Goal: Information Seeking & Learning: Learn about a topic

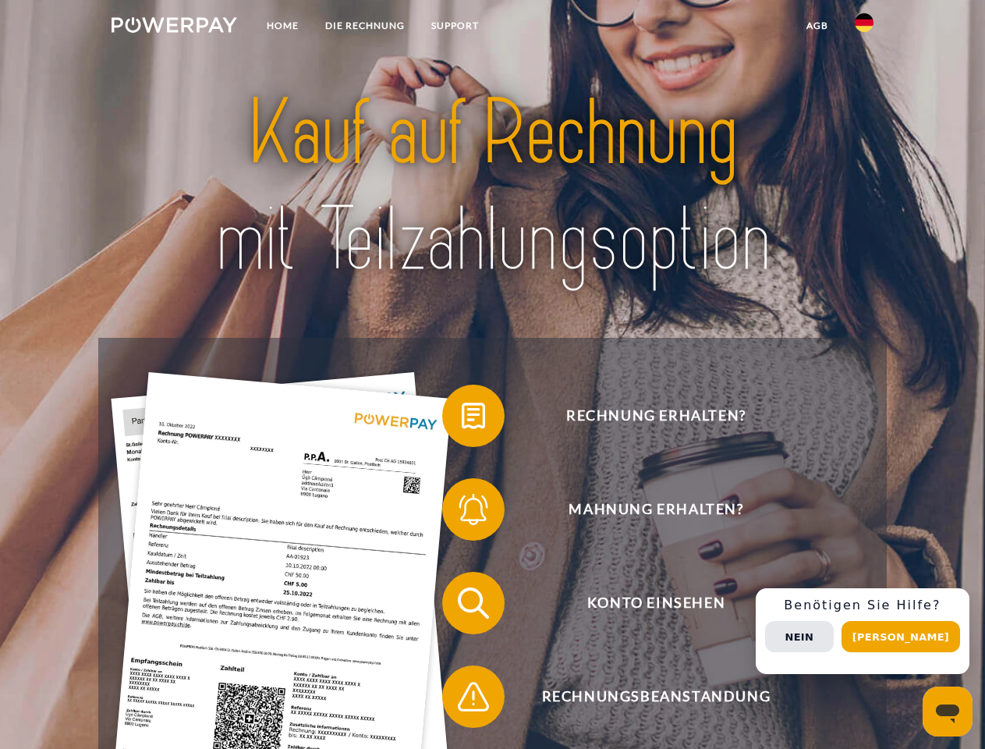
click at [174, 27] on img at bounding box center [174, 25] width 126 height 16
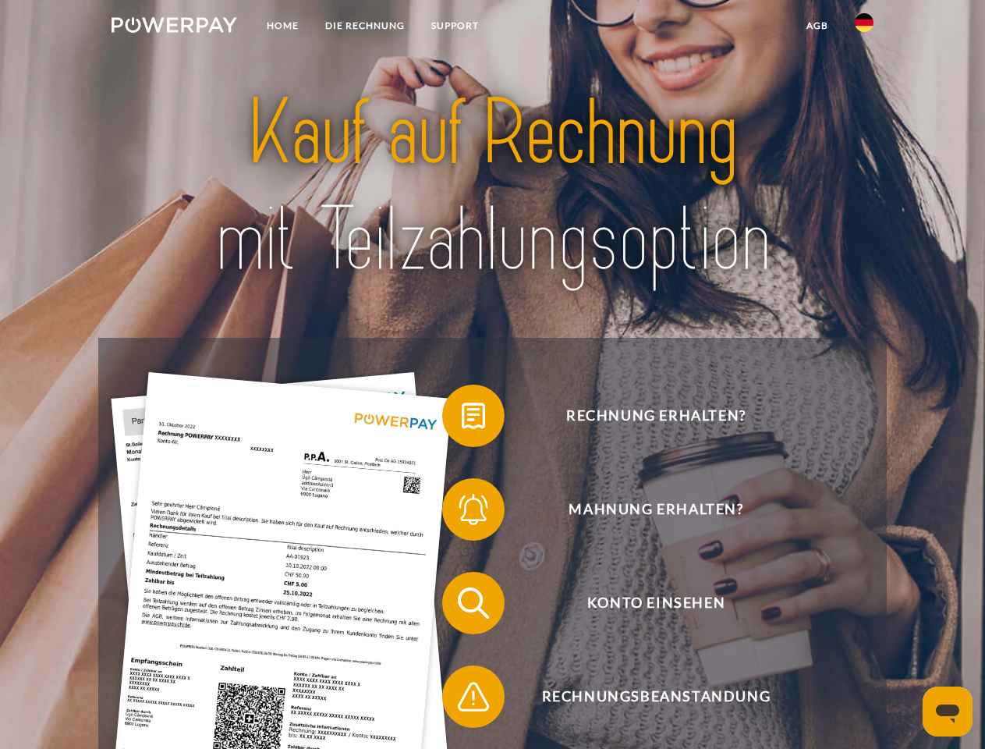
click at [864, 27] on img at bounding box center [864, 22] width 19 height 19
click at [816, 26] on link "agb" at bounding box center [817, 26] width 48 height 28
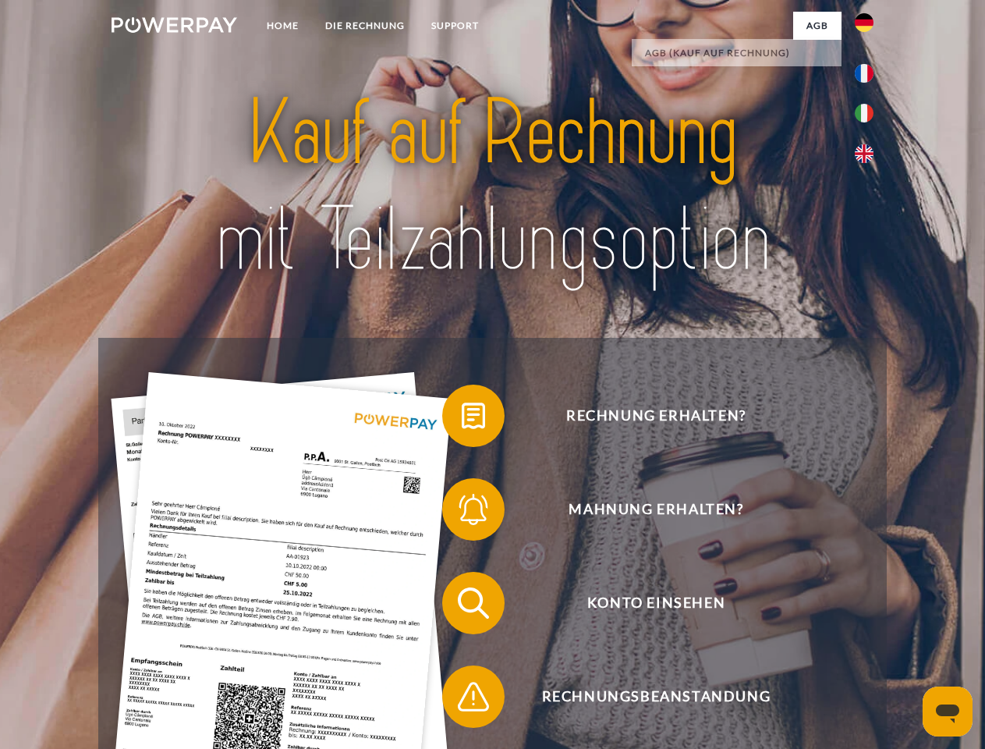
click at [462, 419] on span at bounding box center [450, 416] width 78 height 78
click at [462, 512] on span at bounding box center [450, 509] width 78 height 78
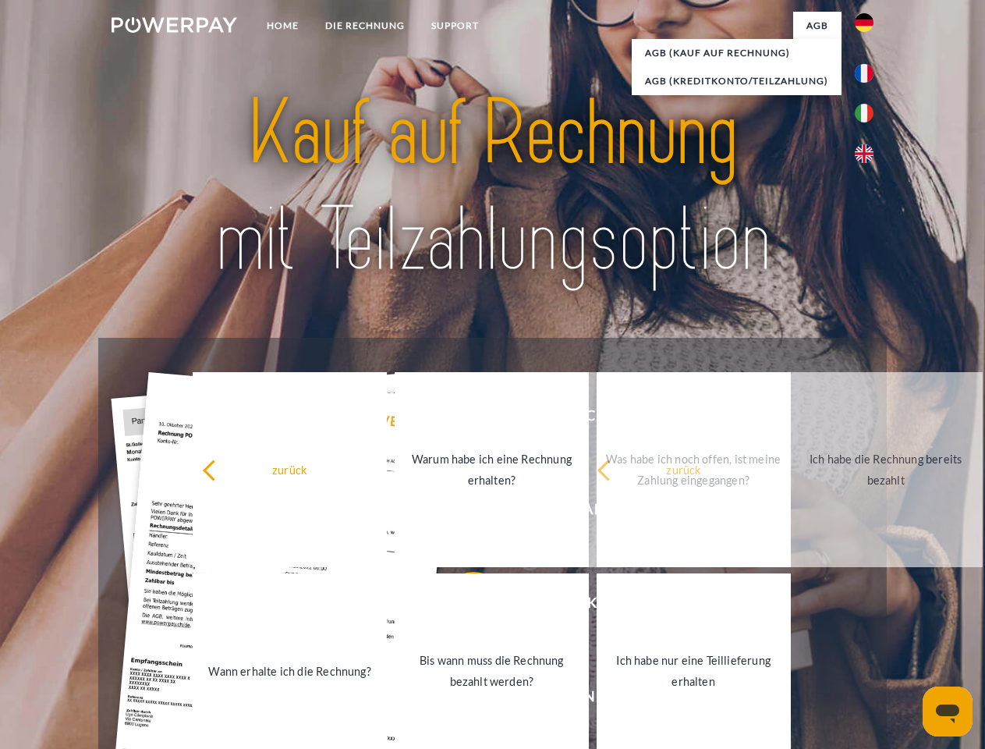
click at [462, 606] on link "Bis wann muss die Rechnung bezahlt werden?" at bounding box center [492, 670] width 194 height 195
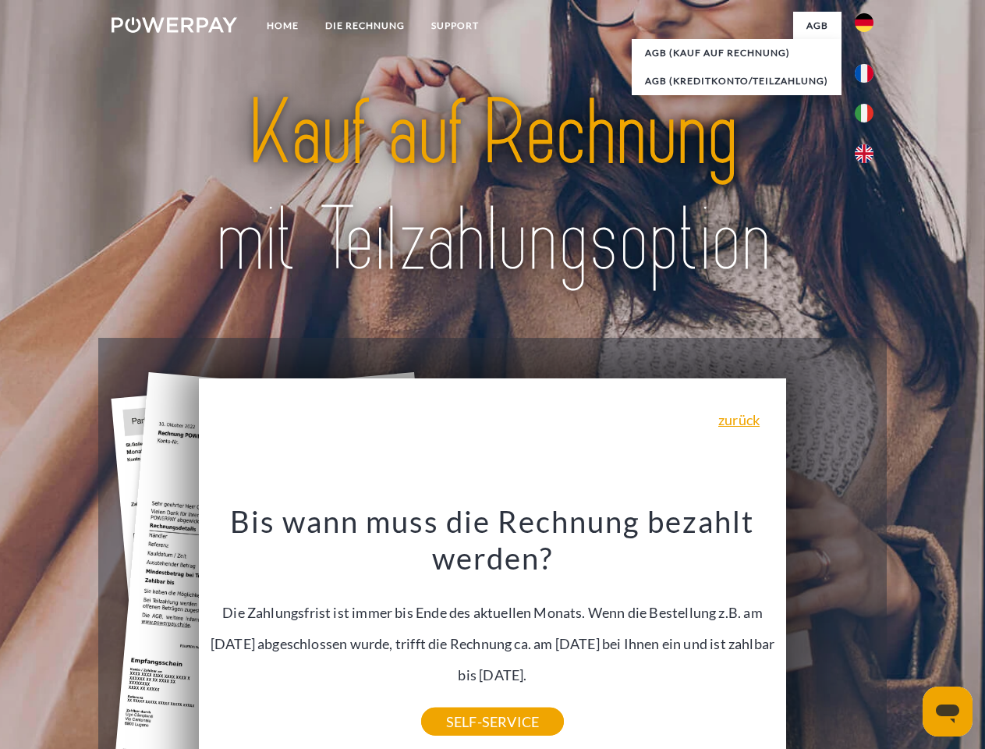
click at [462, 699] on div "Bis wann muss die Rechnung bezahlt werden? Die Zahlungsfrist ist immer bis Ende…" at bounding box center [492, 611] width 569 height 219
click at [868, 631] on div "Rechnung erhalten? Mahnung erhalten? Konto einsehen" at bounding box center [491, 650] width 787 height 624
click at [830, 634] on span "Konto einsehen" at bounding box center [656, 603] width 382 height 62
click at [906, 636] on header "Home DIE RECHNUNG SUPPORT" at bounding box center [492, 538] width 985 height 1077
